Goal: Check status: Check status

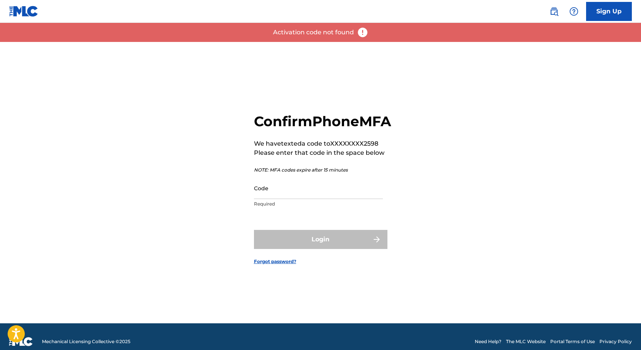
drag, startPoint x: 316, startPoint y: 206, endPoint x: 302, endPoint y: 199, distance: 15.7
click at [314, 199] on input "Code" at bounding box center [318, 188] width 129 height 22
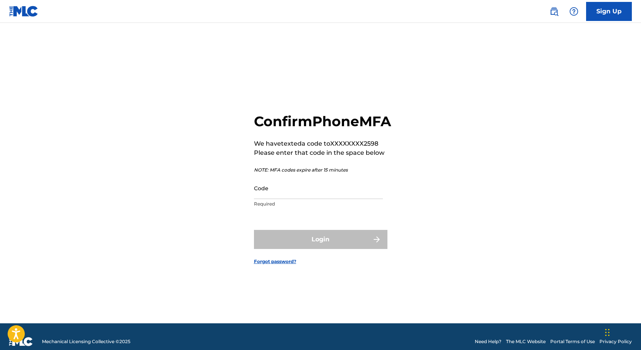
drag, startPoint x: 371, startPoint y: 154, endPoint x: 363, endPoint y: 152, distance: 7.7
click at [371, 148] on p "We have texted a code to XXXXXXXX2598" at bounding box center [322, 143] width 137 height 9
drag, startPoint x: 366, startPoint y: 152, endPoint x: 387, endPoint y: 153, distance: 21.4
click at [387, 153] on div "Confirm Phone MFA We have texted a code to XXXXXXXX2598 Please enter that code …" at bounding box center [321, 182] width 534 height 281
click at [275, 192] on input "Code" at bounding box center [318, 188] width 129 height 22
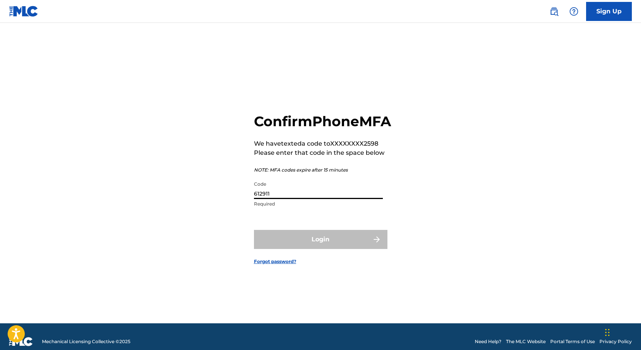
type input "612911"
click at [254, 230] on button "Login" at bounding box center [320, 239] width 133 height 19
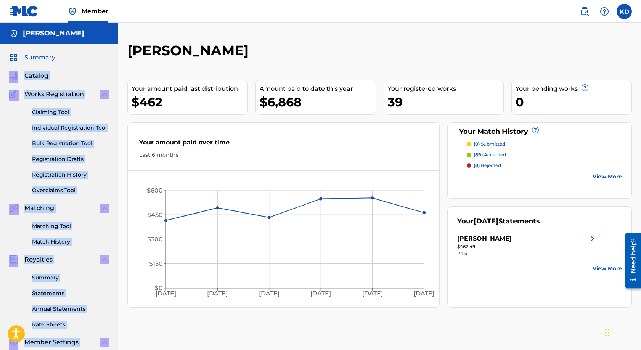
drag, startPoint x: 129, startPoint y: 48, endPoint x: 112, endPoint y: 60, distance: 20.7
click at [110, 61] on main "[PERSON_NAME] Summary Catalog Works Registration Claiming Tool Individual Regis…" at bounding box center [320, 229] width 641 height 413
drag, startPoint x: 122, startPoint y: 56, endPoint x: 242, endPoint y: 54, distance: 120.5
click at [242, 54] on div "[PERSON_NAME] Your amount paid last distribution $462 Amount paid to date this …" at bounding box center [379, 239] width 523 height 394
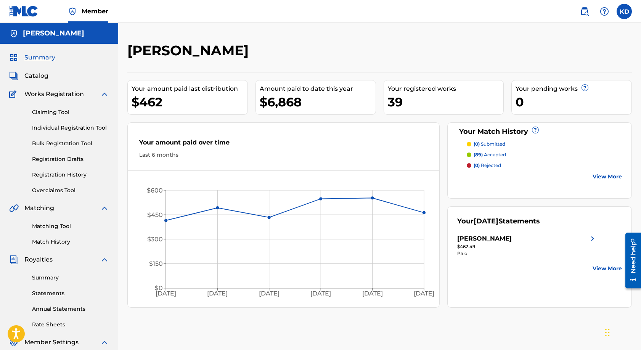
click at [242, 54] on div "[PERSON_NAME]" at bounding box center [321, 53] width 388 height 22
click at [166, 99] on div "$462" at bounding box center [190, 101] width 116 height 17
click at [133, 102] on div "$462" at bounding box center [190, 101] width 116 height 17
click at [468, 244] on div "$462.49" at bounding box center [527, 246] width 140 height 7
